Goal: Check status: Check status

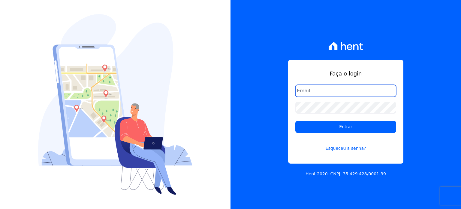
click at [326, 88] on input "email" at bounding box center [345, 91] width 101 height 12
type input "[PERSON_NAME][EMAIL_ADDRESS][DOMAIN_NAME]"
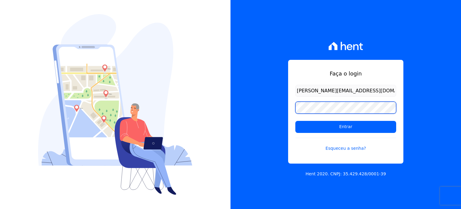
click at [295, 121] on input "Entrar" at bounding box center [345, 127] width 101 height 12
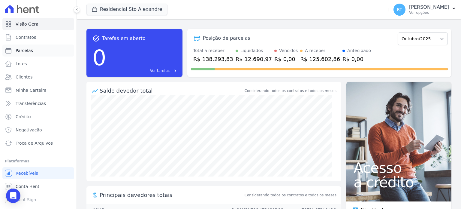
click at [34, 53] on link "Parcelas" at bounding box center [38, 50] width 72 height 12
select select
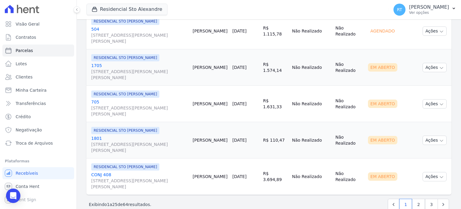
scroll to position [907, 0]
click at [416, 198] on link "2" at bounding box center [418, 203] width 13 height 11
select select
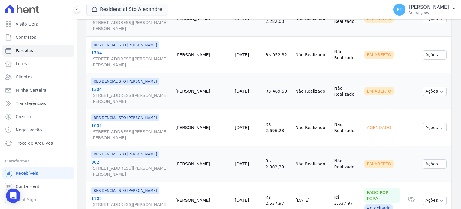
scroll to position [811, 0]
click at [243, 161] on link "22/10/2025" at bounding box center [242, 163] width 14 height 5
